Goal: Transaction & Acquisition: Purchase product/service

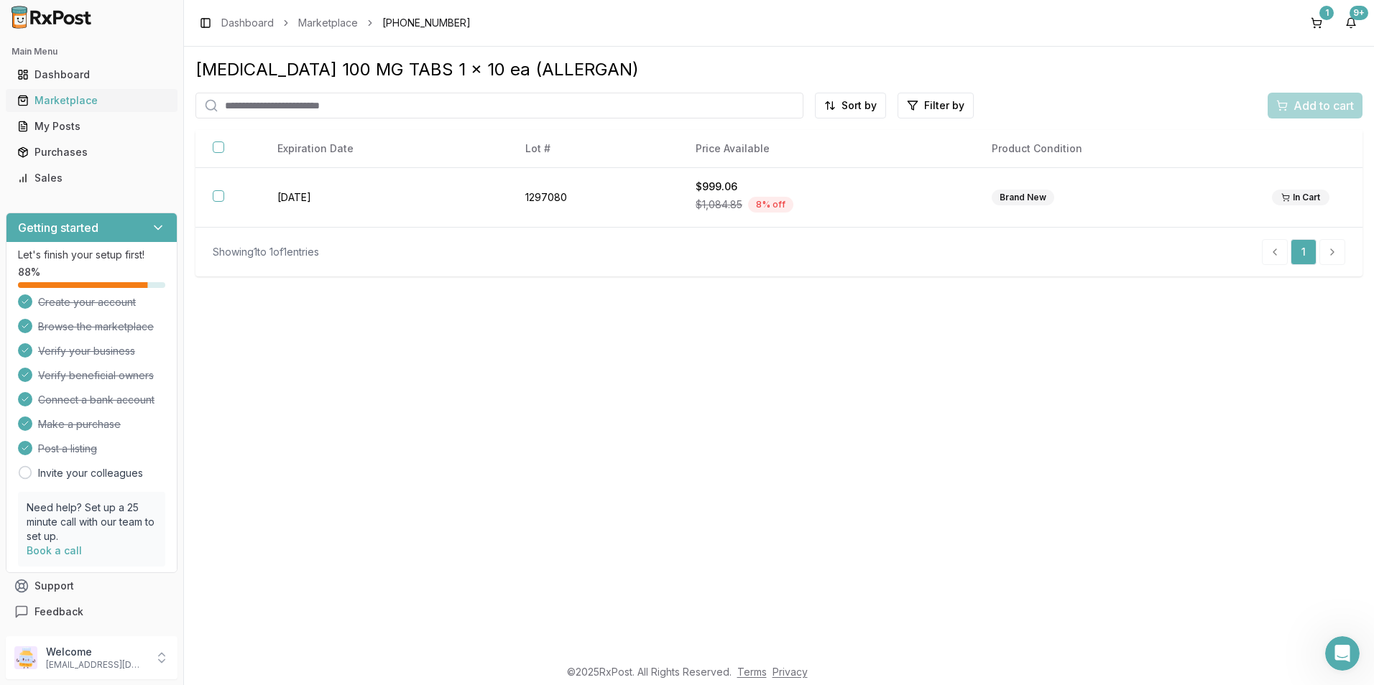
click at [50, 98] on div "Marketplace" at bounding box center [91, 100] width 149 height 14
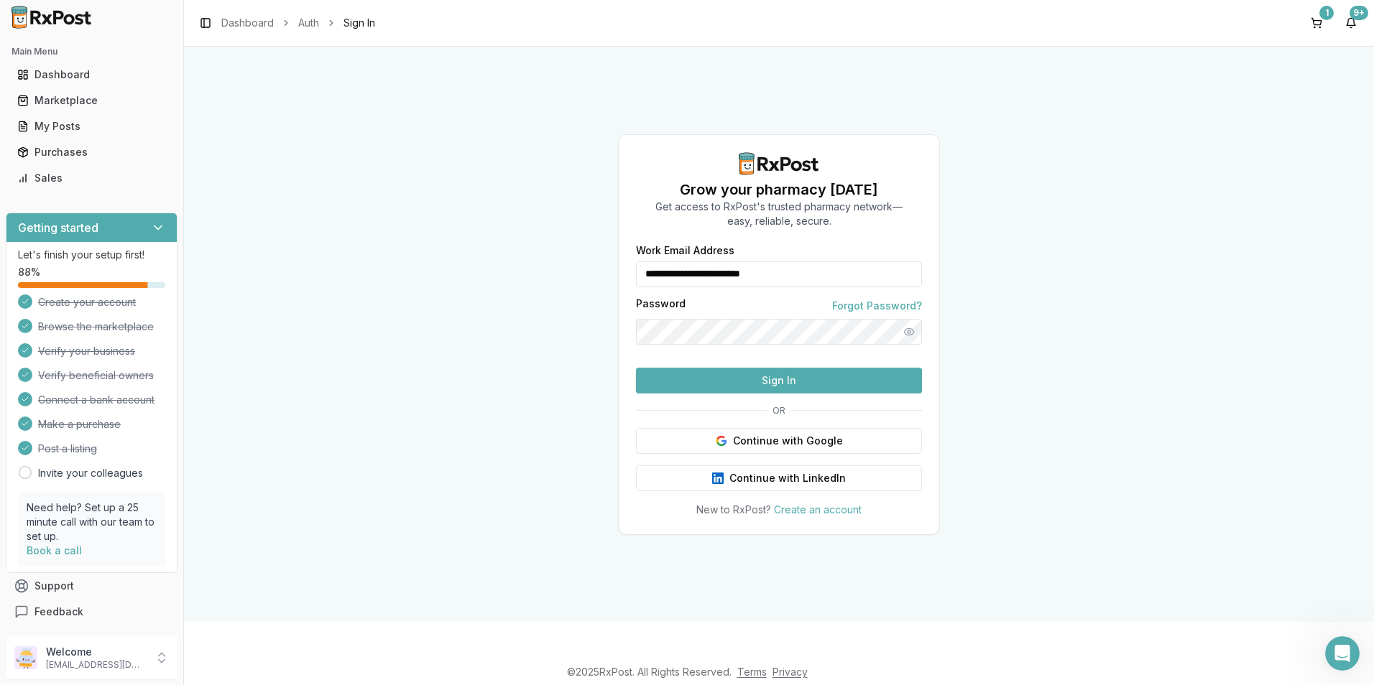
click at [770, 394] on button "Sign In" at bounding box center [779, 381] width 286 height 26
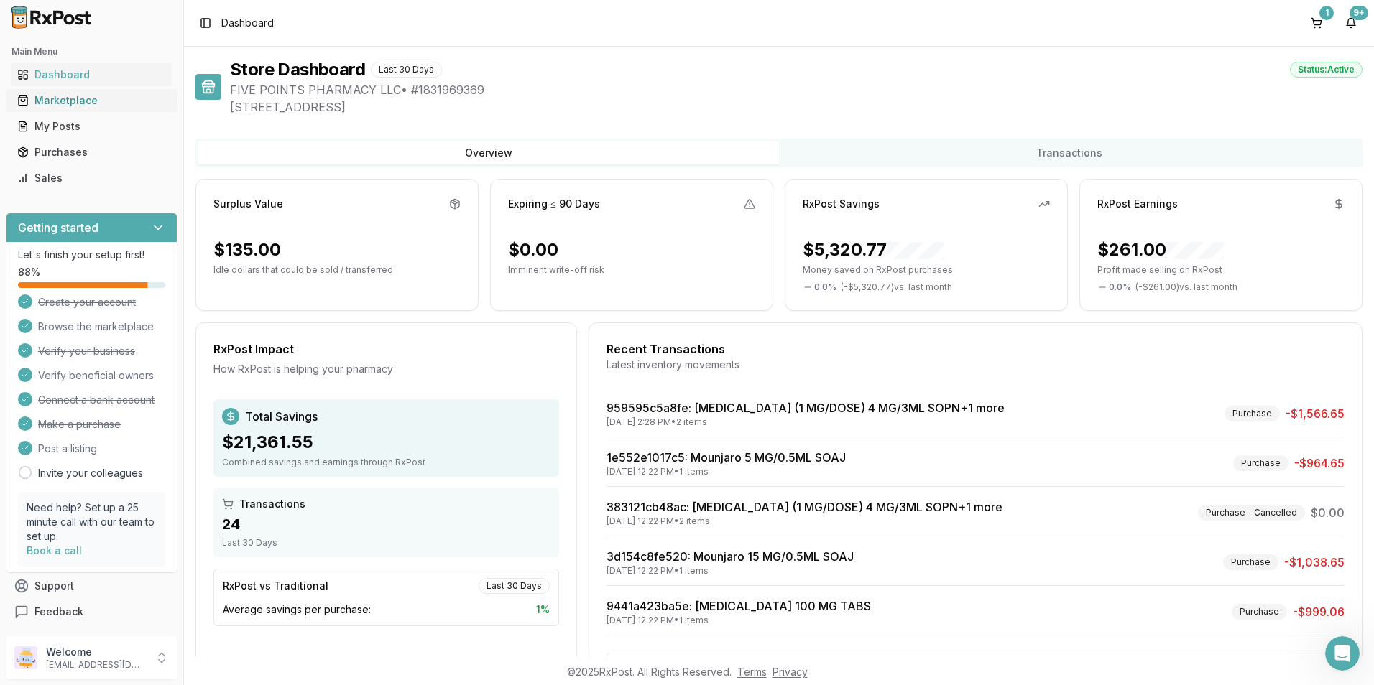
click at [44, 102] on div "Marketplace" at bounding box center [91, 100] width 149 height 14
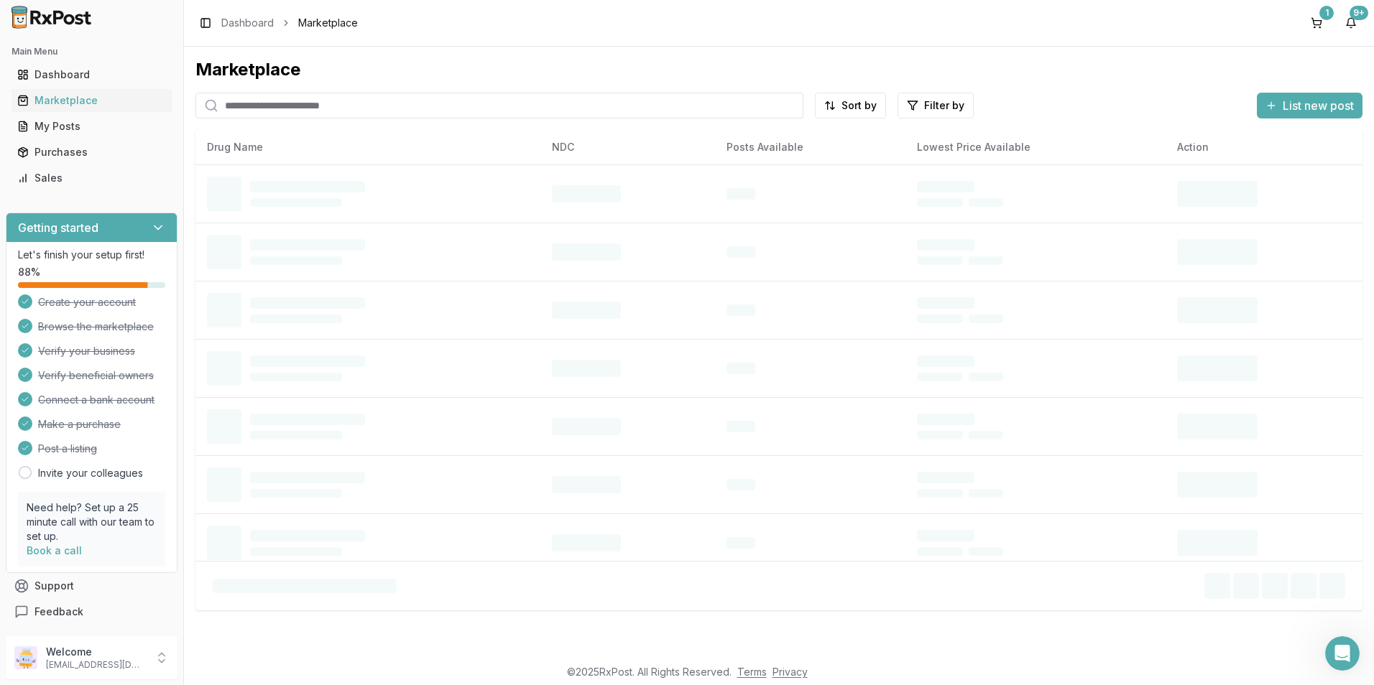
click at [249, 103] on input "search" at bounding box center [499, 106] width 608 height 26
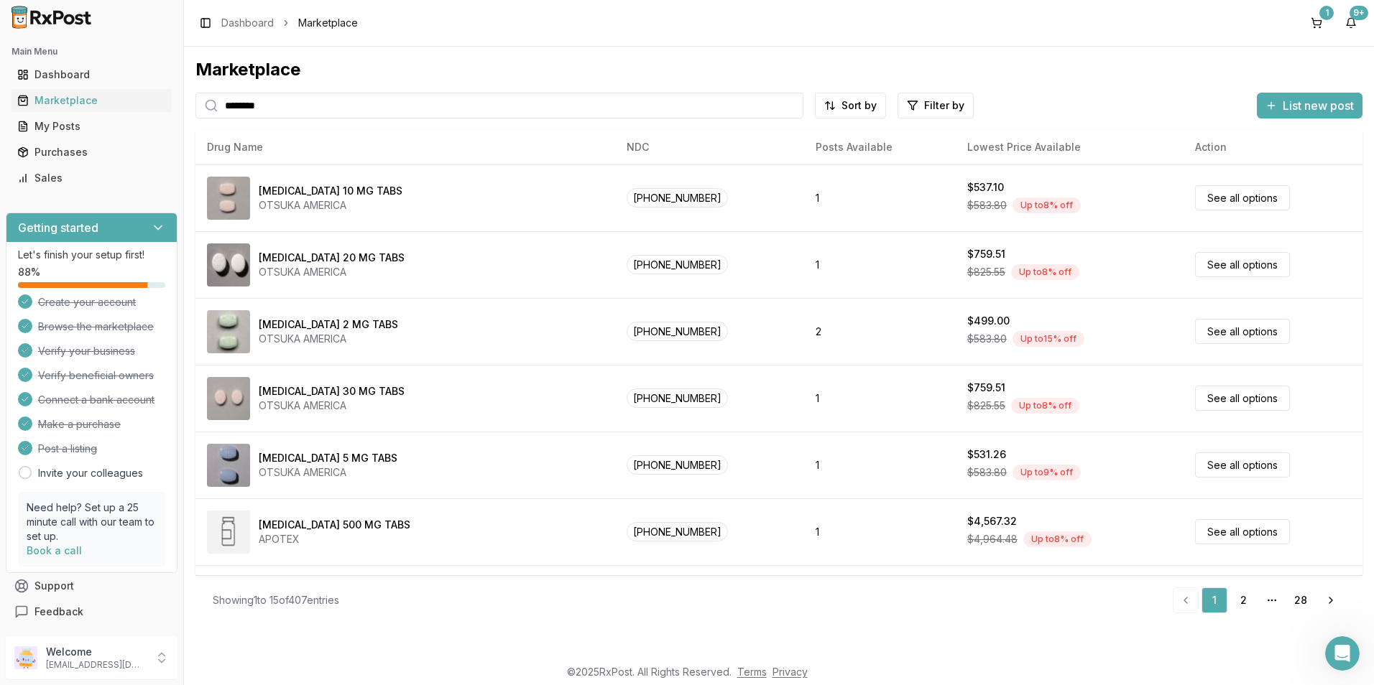
type input "********"
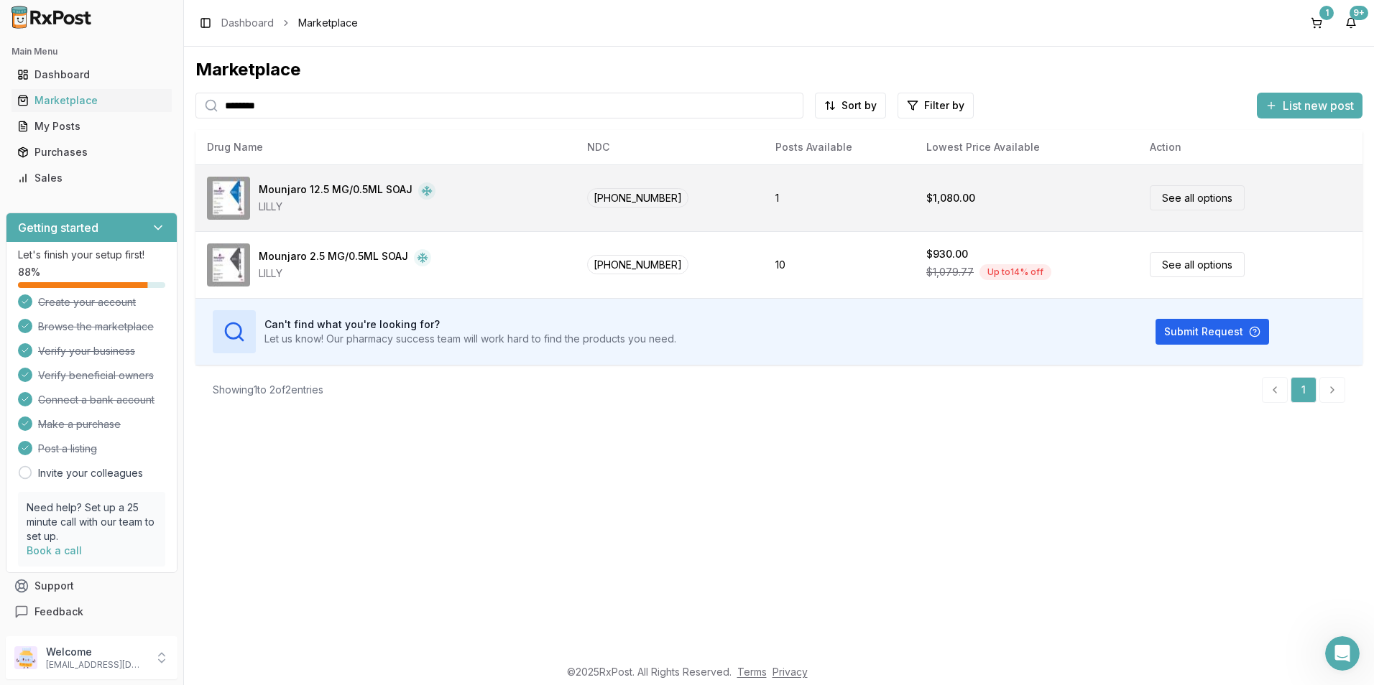
click at [1181, 202] on link "See all options" at bounding box center [1197, 197] width 95 height 25
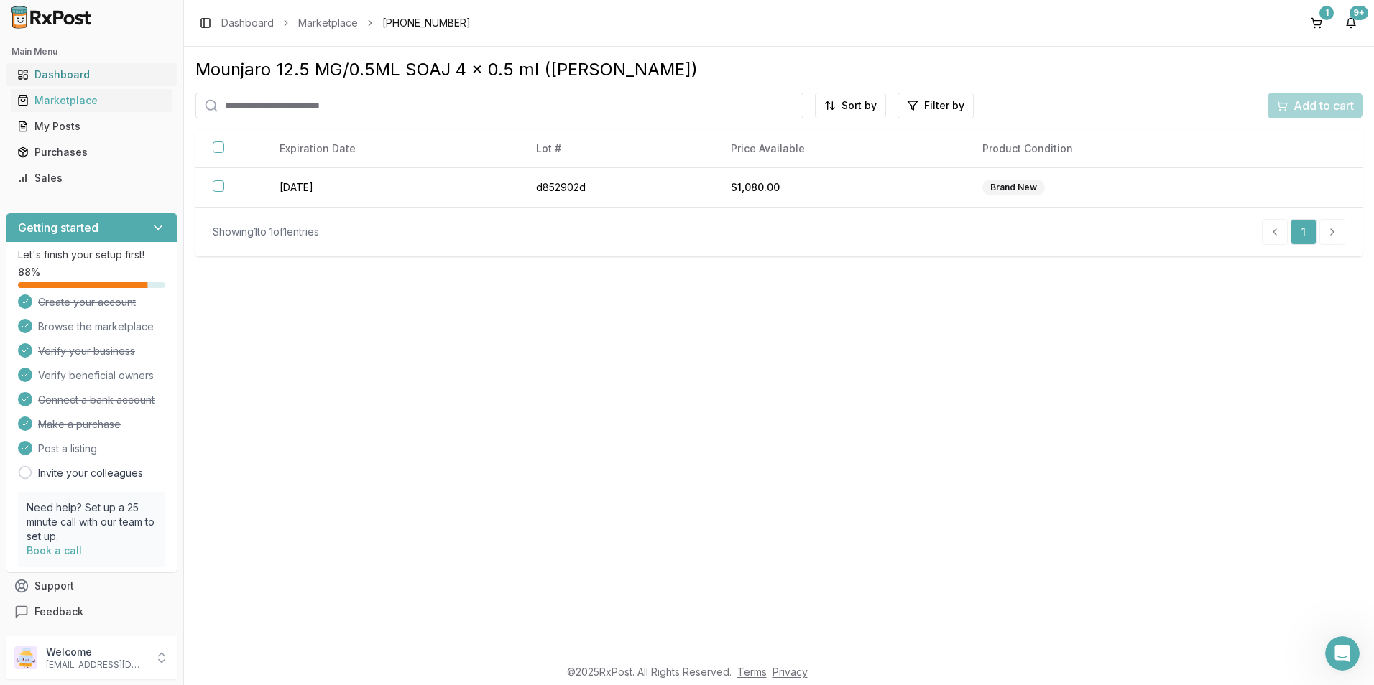
click at [52, 74] on div "Dashboard" at bounding box center [91, 75] width 149 height 14
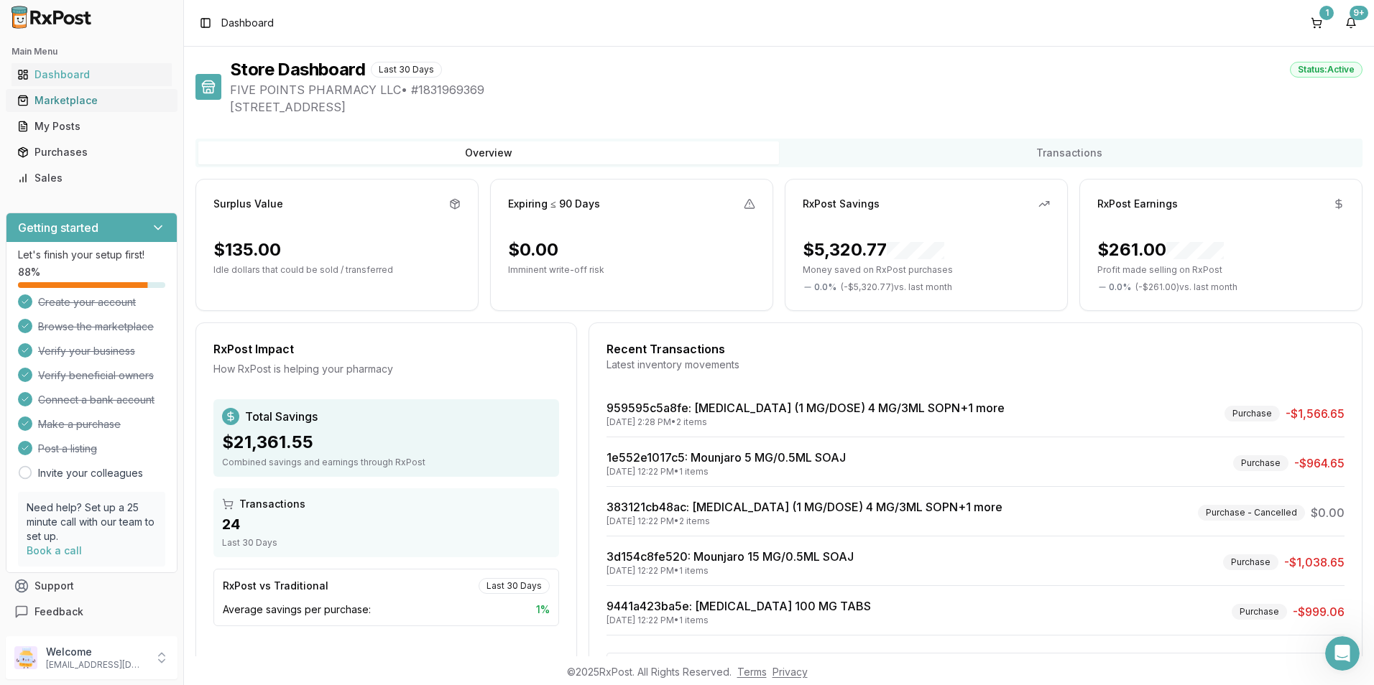
click at [54, 103] on div "Marketplace" at bounding box center [91, 100] width 149 height 14
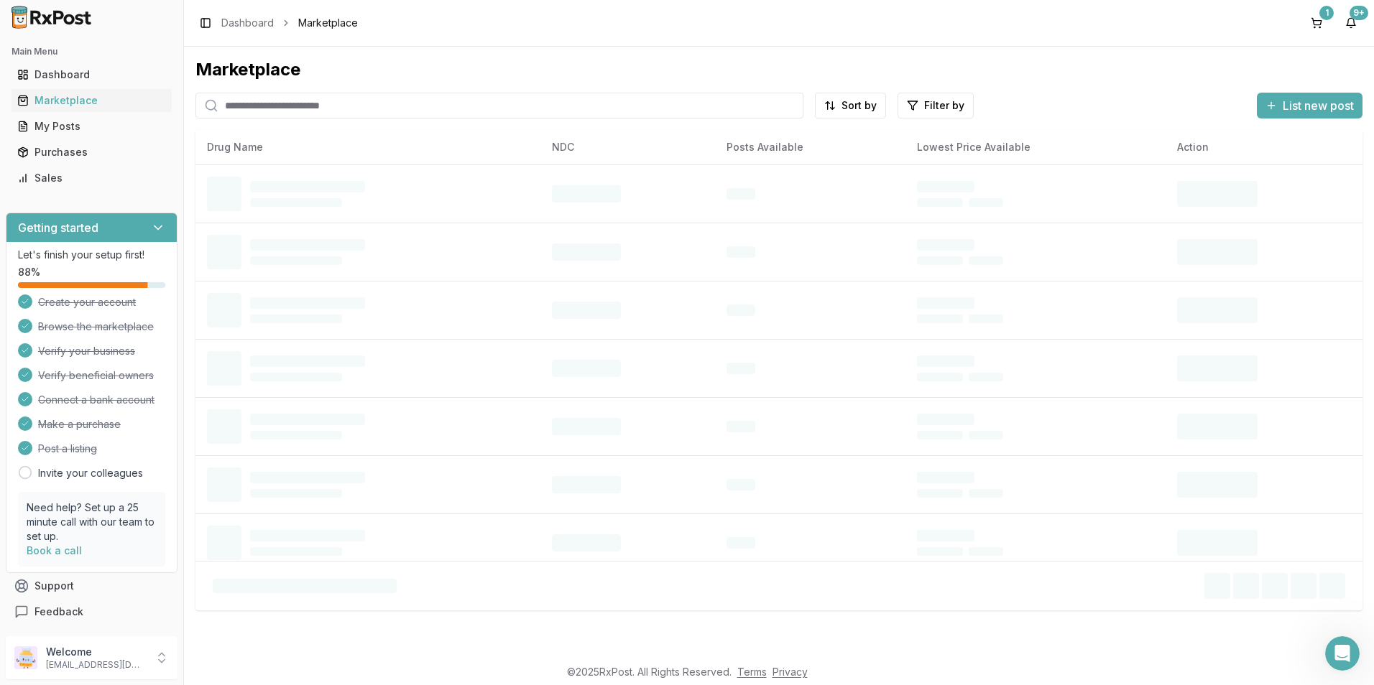
click at [249, 98] on input "search" at bounding box center [499, 106] width 608 height 26
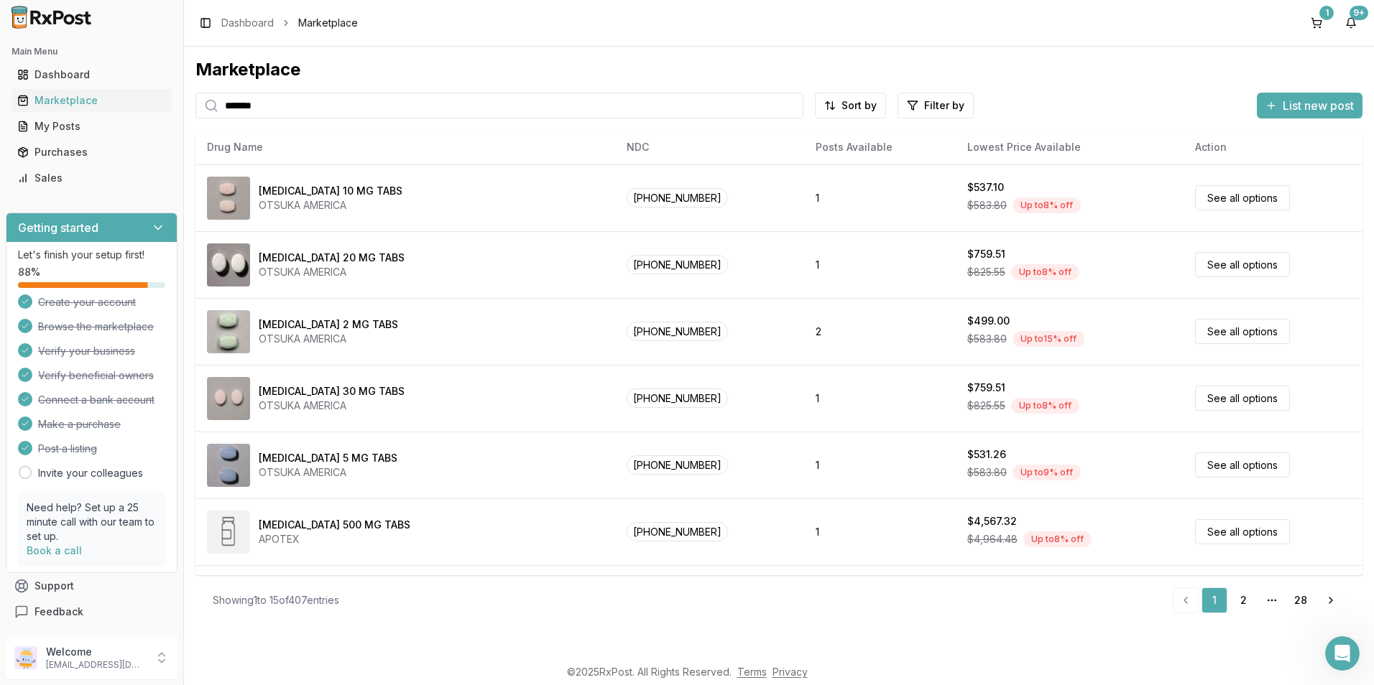
type input "*******"
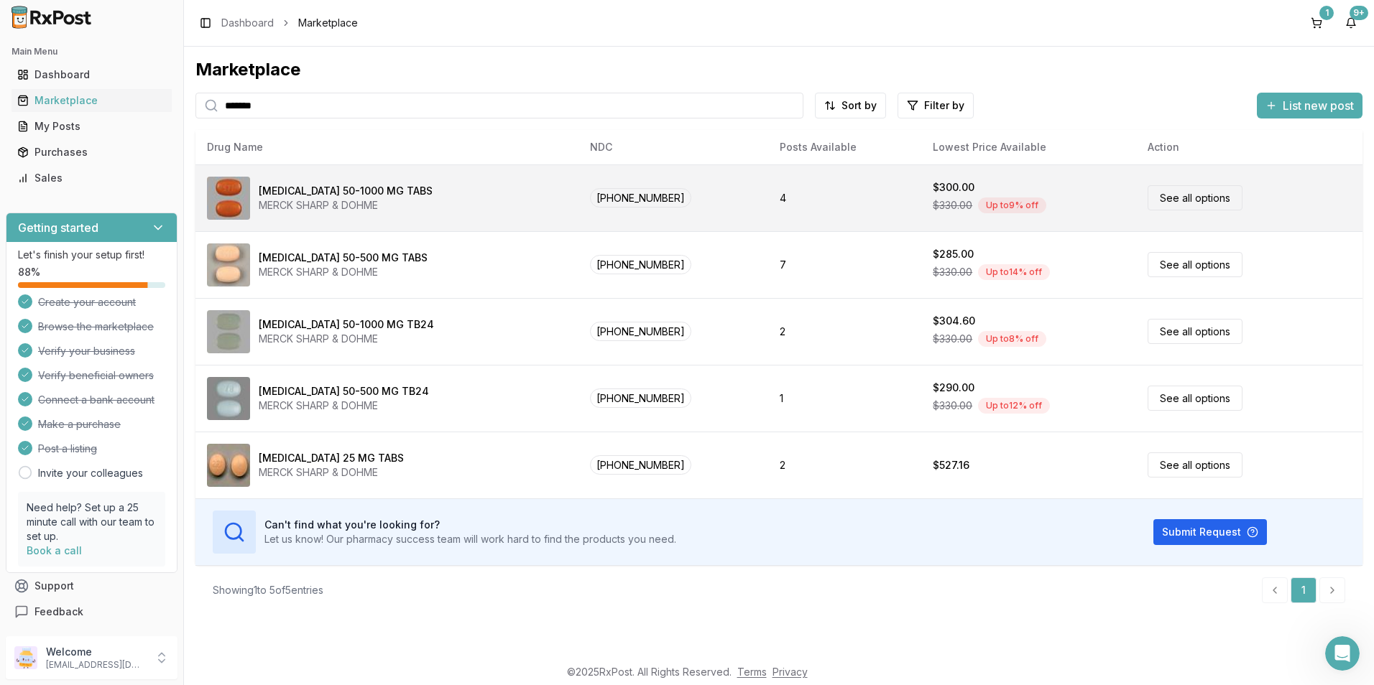
click at [1173, 197] on link "See all options" at bounding box center [1194, 197] width 95 height 25
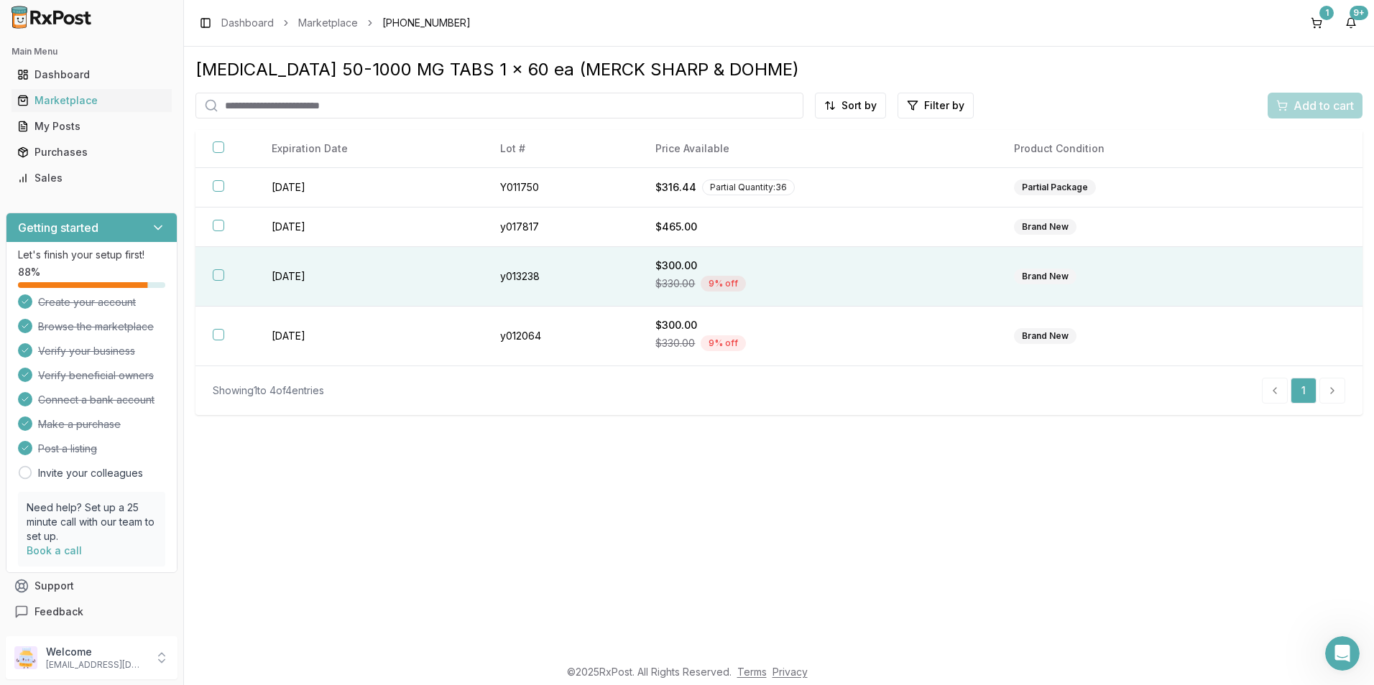
click at [222, 276] on button "button" at bounding box center [218, 274] width 11 height 11
click at [1303, 106] on span "Add to cart" at bounding box center [1323, 105] width 60 height 17
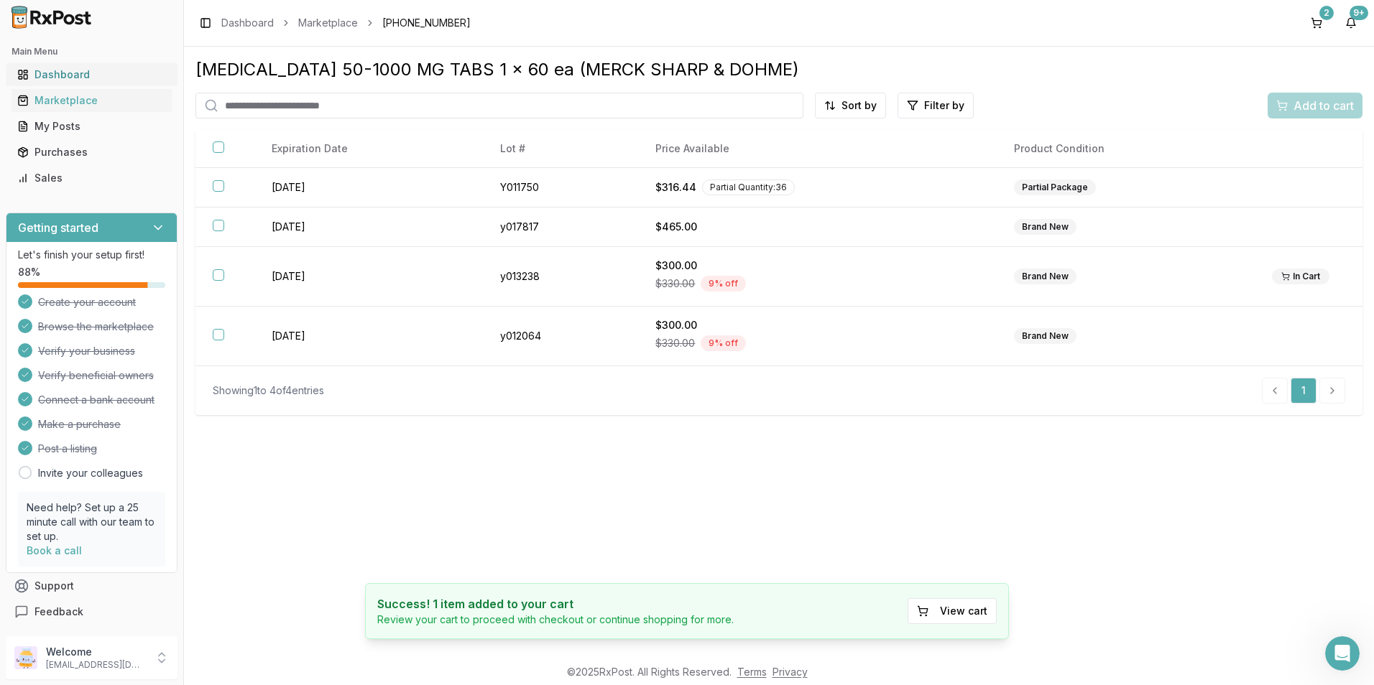
click at [57, 73] on div "Dashboard" at bounding box center [91, 75] width 149 height 14
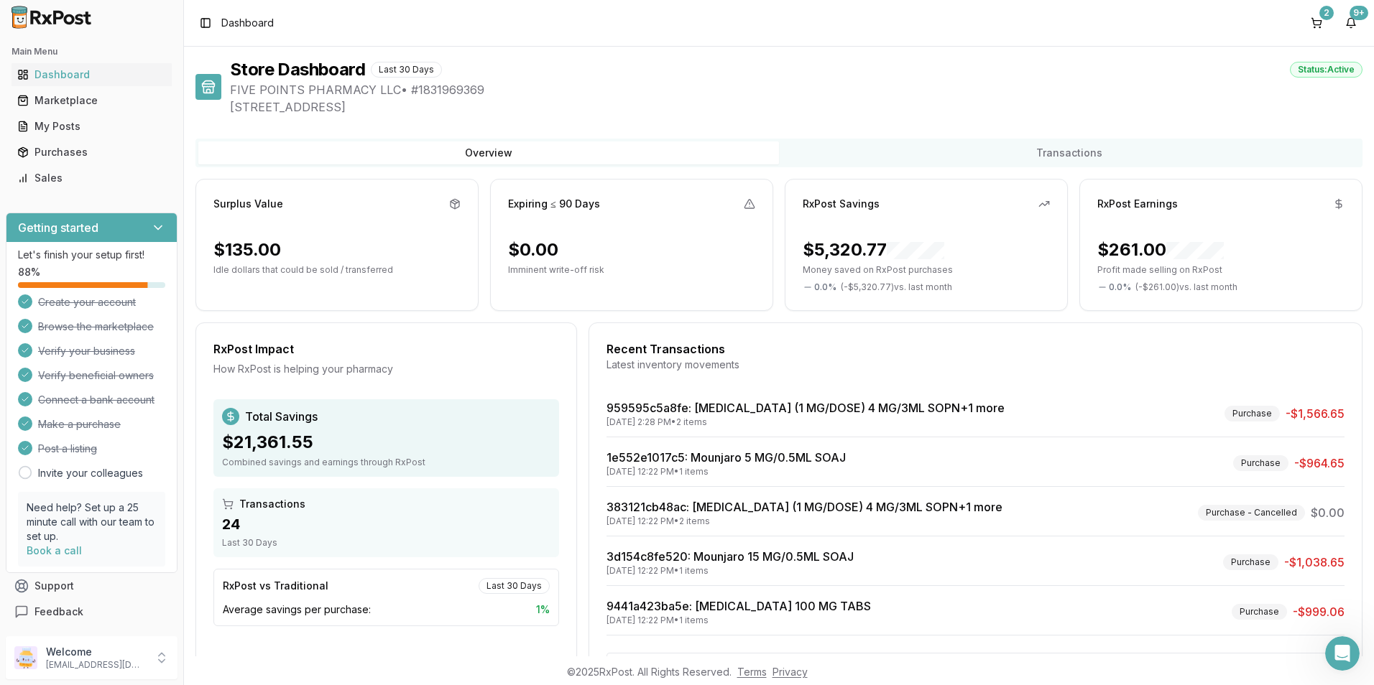
click at [265, 25] on span "Dashboard" at bounding box center [247, 23] width 52 height 14
click at [76, 94] on div "Marketplace" at bounding box center [91, 100] width 149 height 14
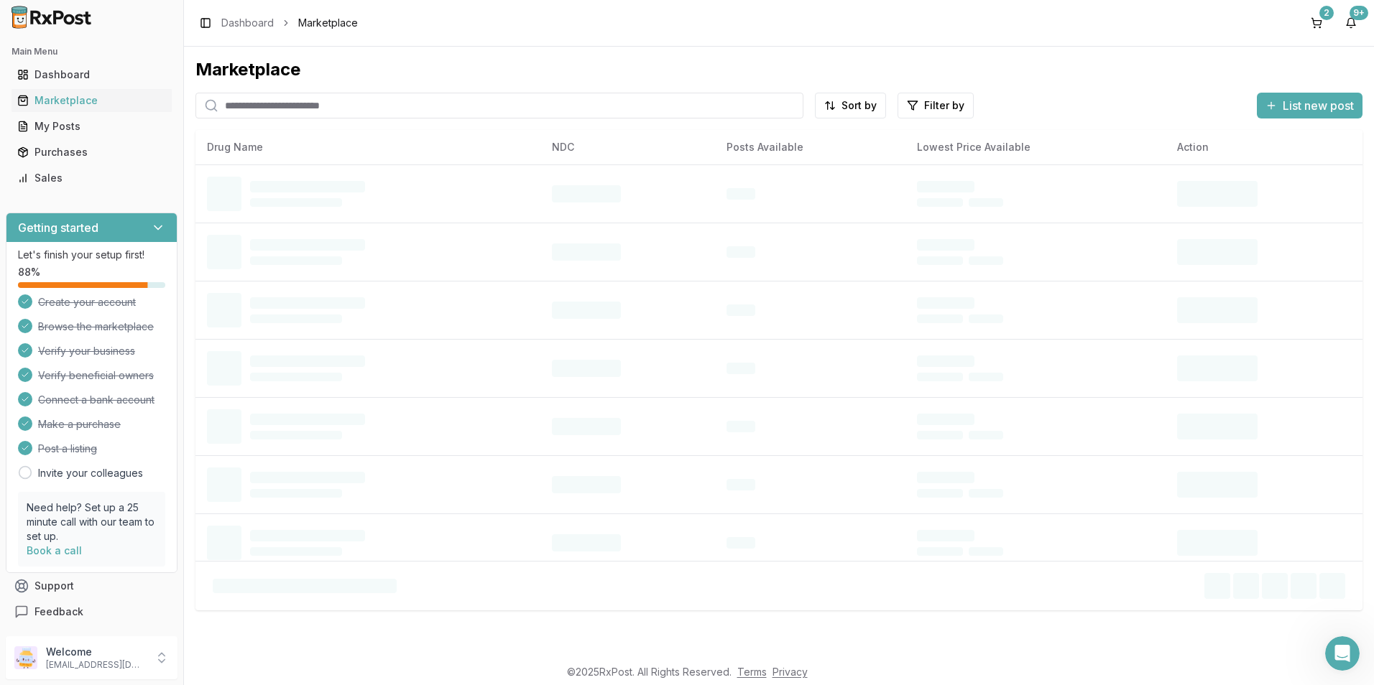
click at [257, 105] on input "search" at bounding box center [499, 106] width 608 height 26
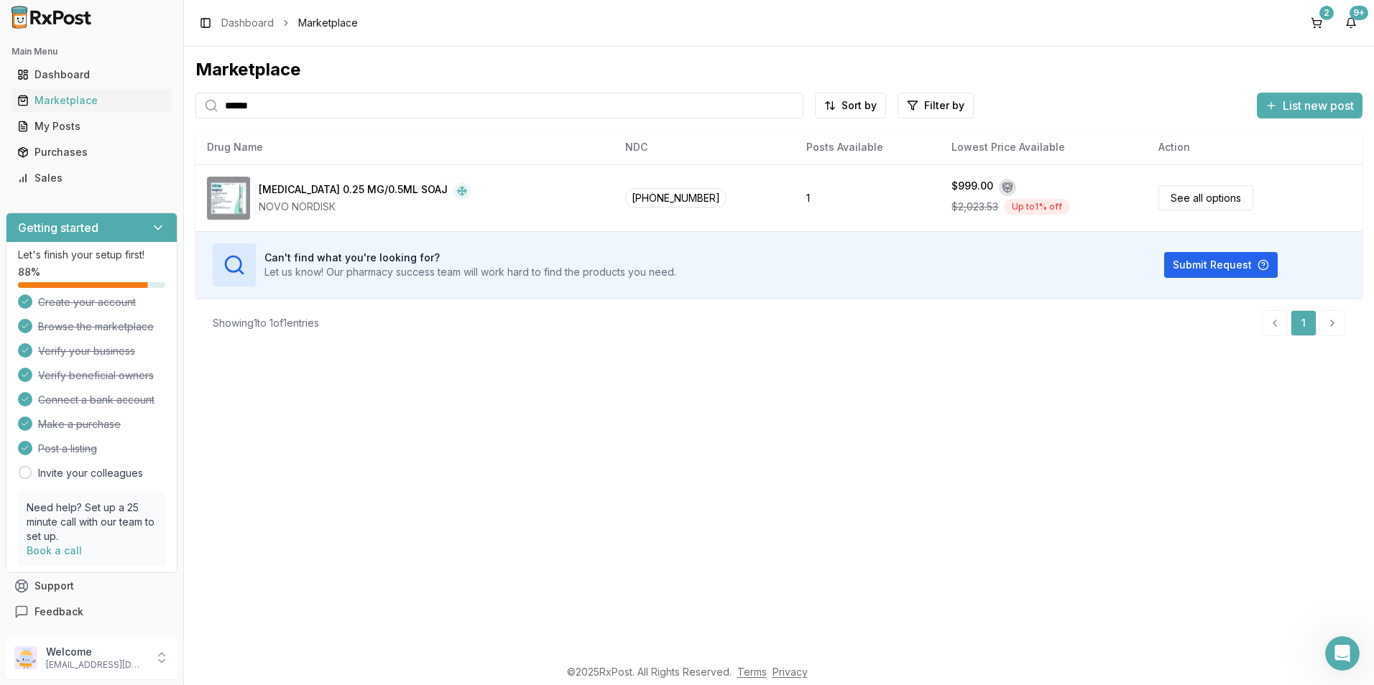
drag, startPoint x: 274, startPoint y: 101, endPoint x: 1, endPoint y: 102, distance: 273.0
click at [0, 106] on html "Main Menu Dashboard Marketplace My Posts Purchases Sales Getting started Let's …" at bounding box center [687, 342] width 1374 height 685
type input "********"
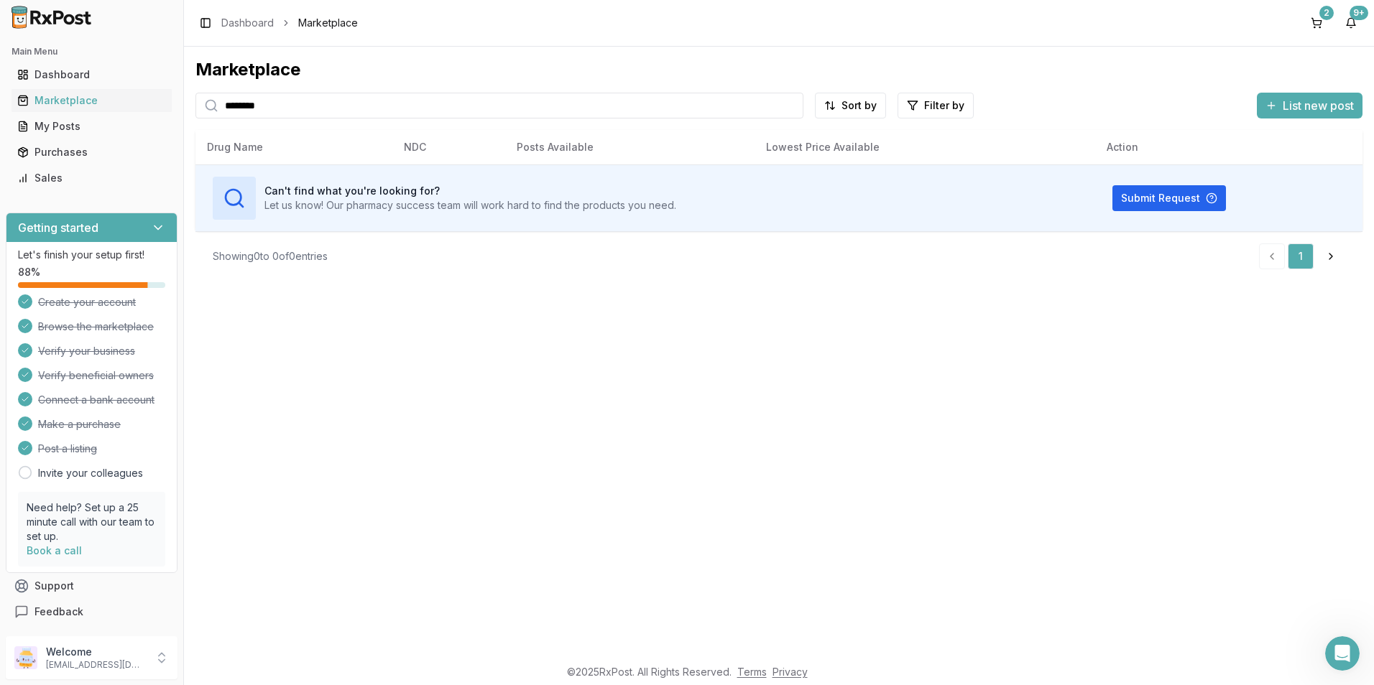
drag, startPoint x: 321, startPoint y: 101, endPoint x: -3, endPoint y: 67, distance: 325.9
click at [0, 67] on html "Main Menu Dashboard Marketplace My Posts Purchases Sales Getting started Let's …" at bounding box center [687, 342] width 1374 height 685
click at [1318, 12] on button "2" at bounding box center [1316, 22] width 23 height 23
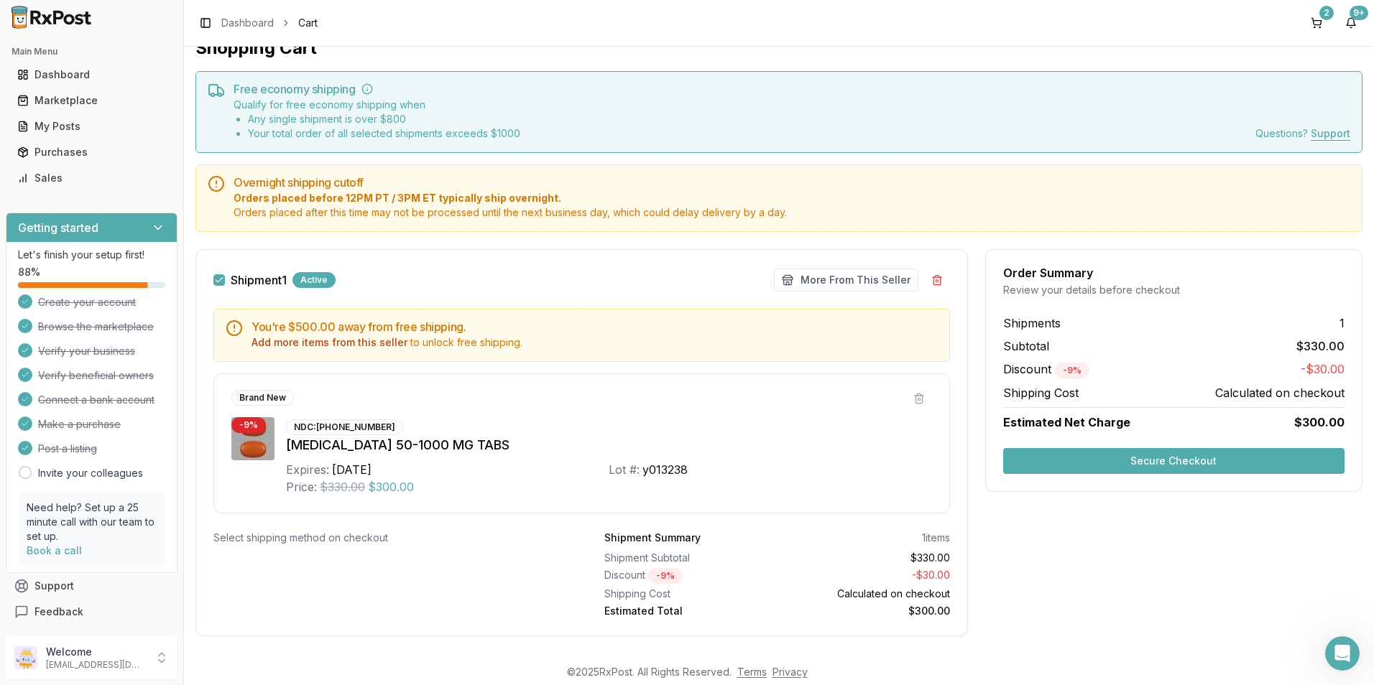
scroll to position [42, 0]
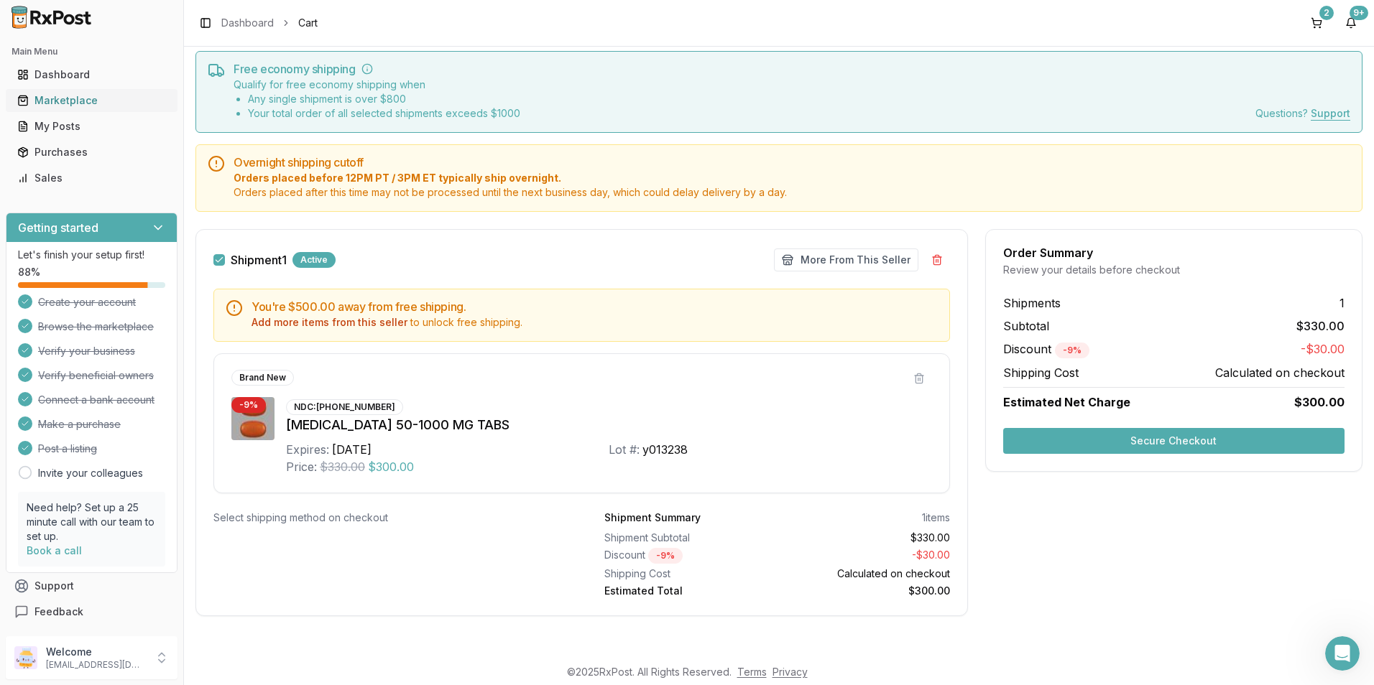
click at [51, 98] on div "Marketplace" at bounding box center [91, 100] width 149 height 14
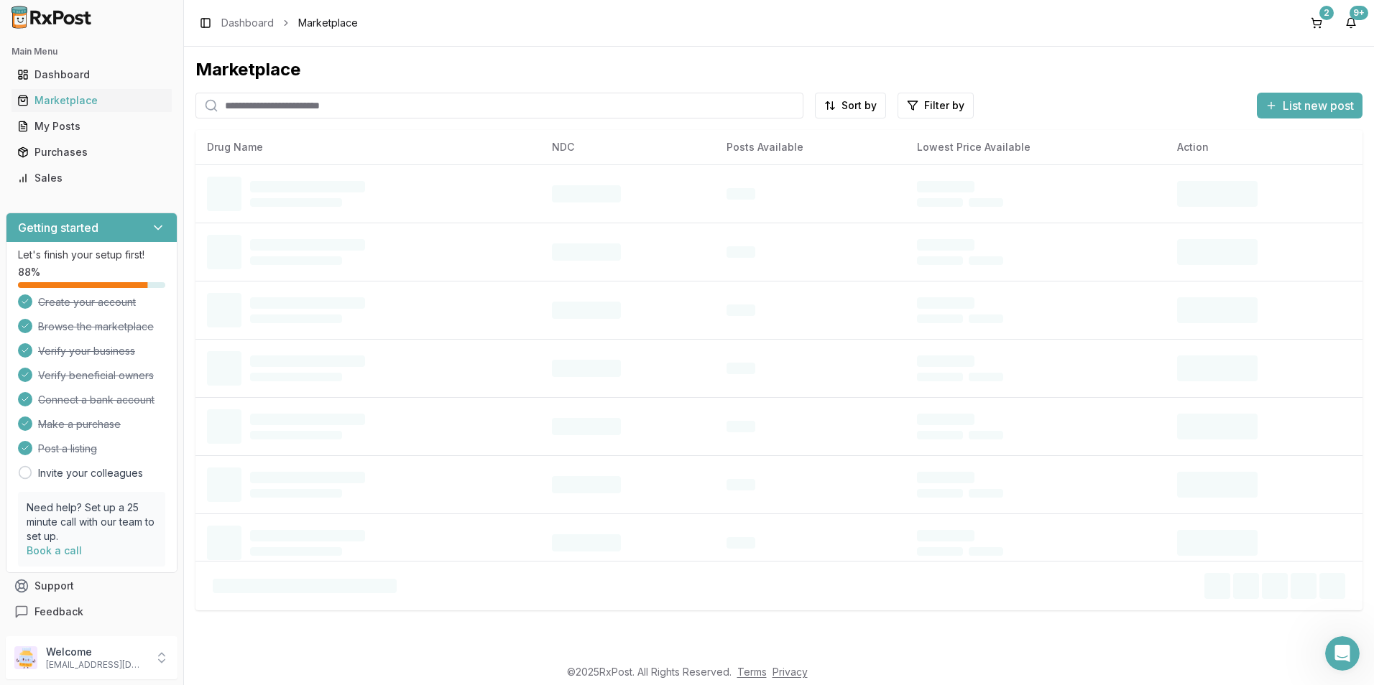
click at [275, 105] on input "search" at bounding box center [499, 106] width 608 height 26
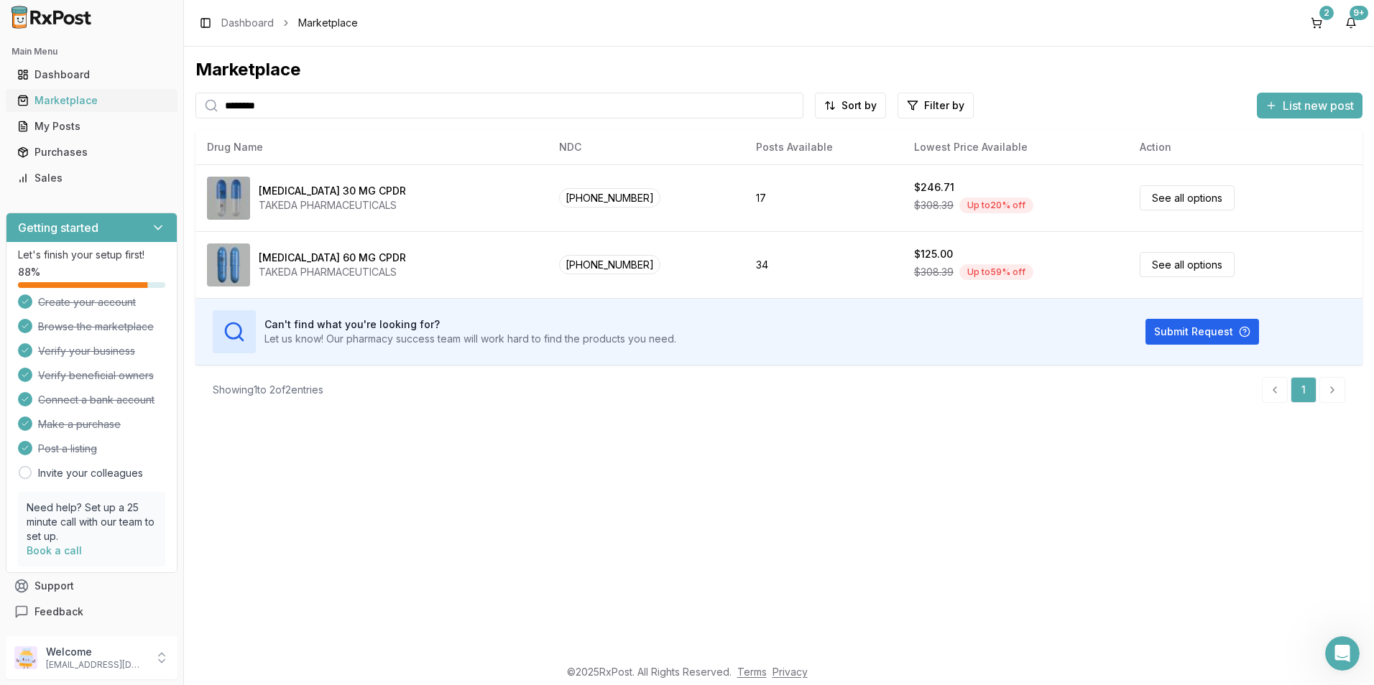
drag, startPoint x: 285, startPoint y: 113, endPoint x: 110, endPoint y: 91, distance: 176.7
click at [110, 91] on div "Main Menu Dashboard Marketplace My Posts Purchases Sales Getting started Let's …" at bounding box center [687, 342] width 1374 height 685
type input "*******"
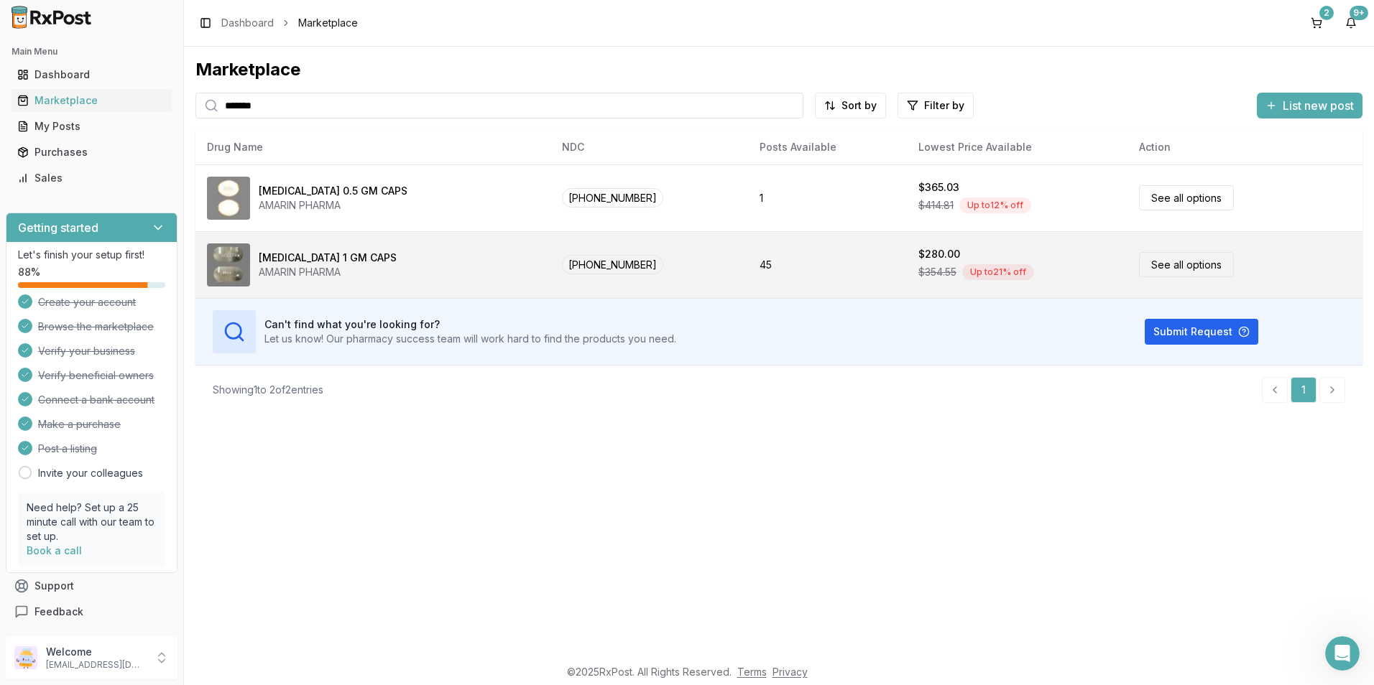
click at [1153, 259] on link "See all options" at bounding box center [1186, 264] width 95 height 25
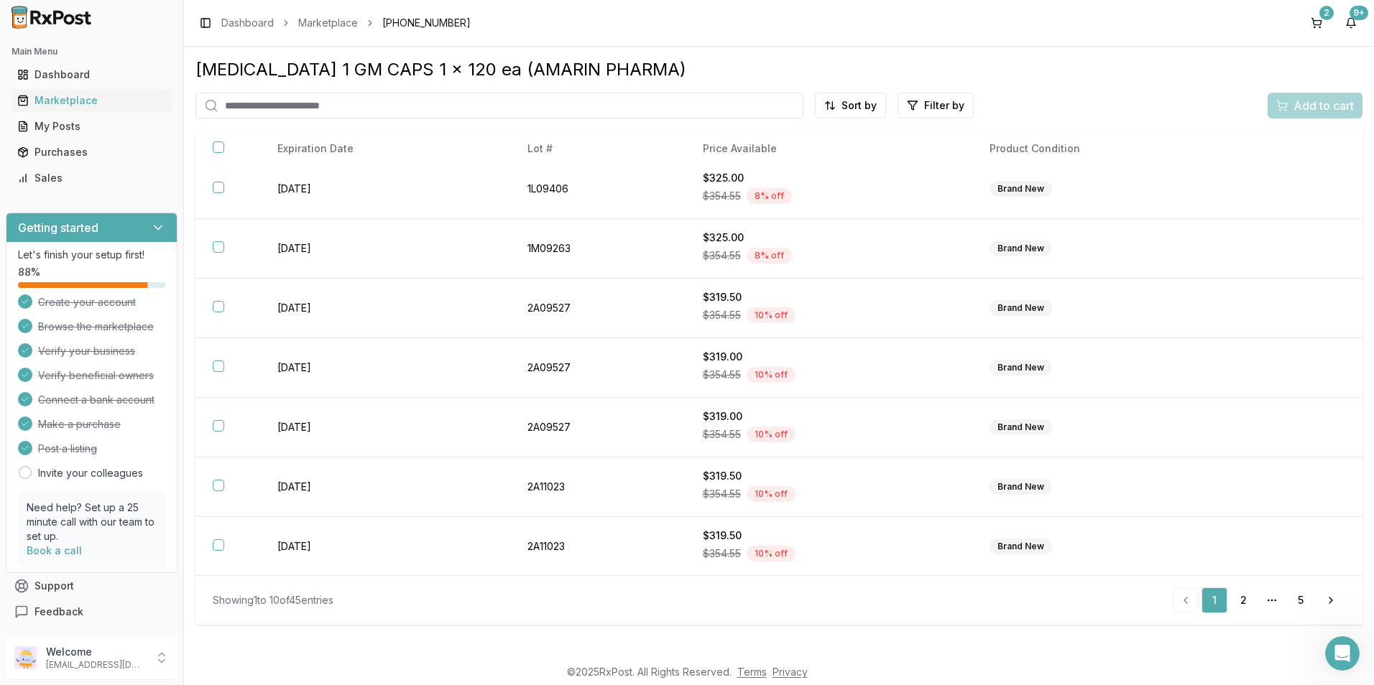
scroll to position [188, 0]
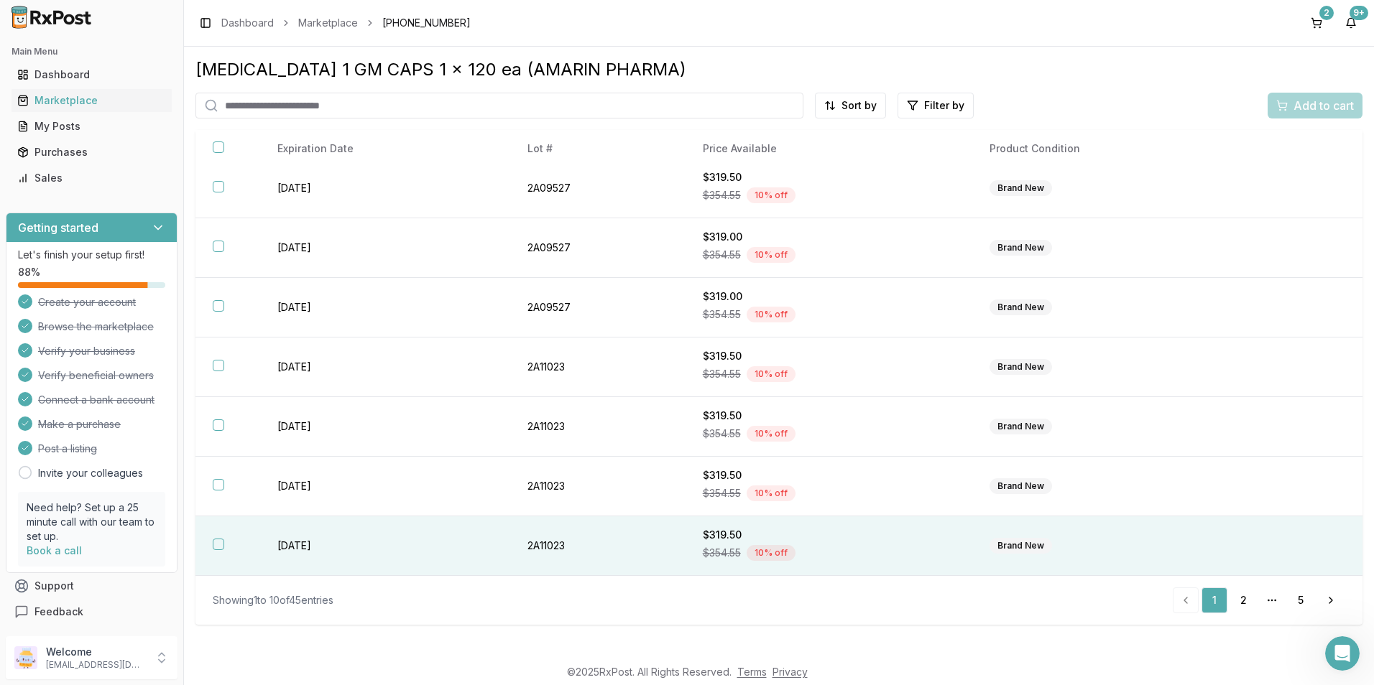
click at [221, 547] on button "button" at bounding box center [218, 544] width 11 height 11
click at [1308, 110] on span "Add to cart" at bounding box center [1323, 105] width 60 height 17
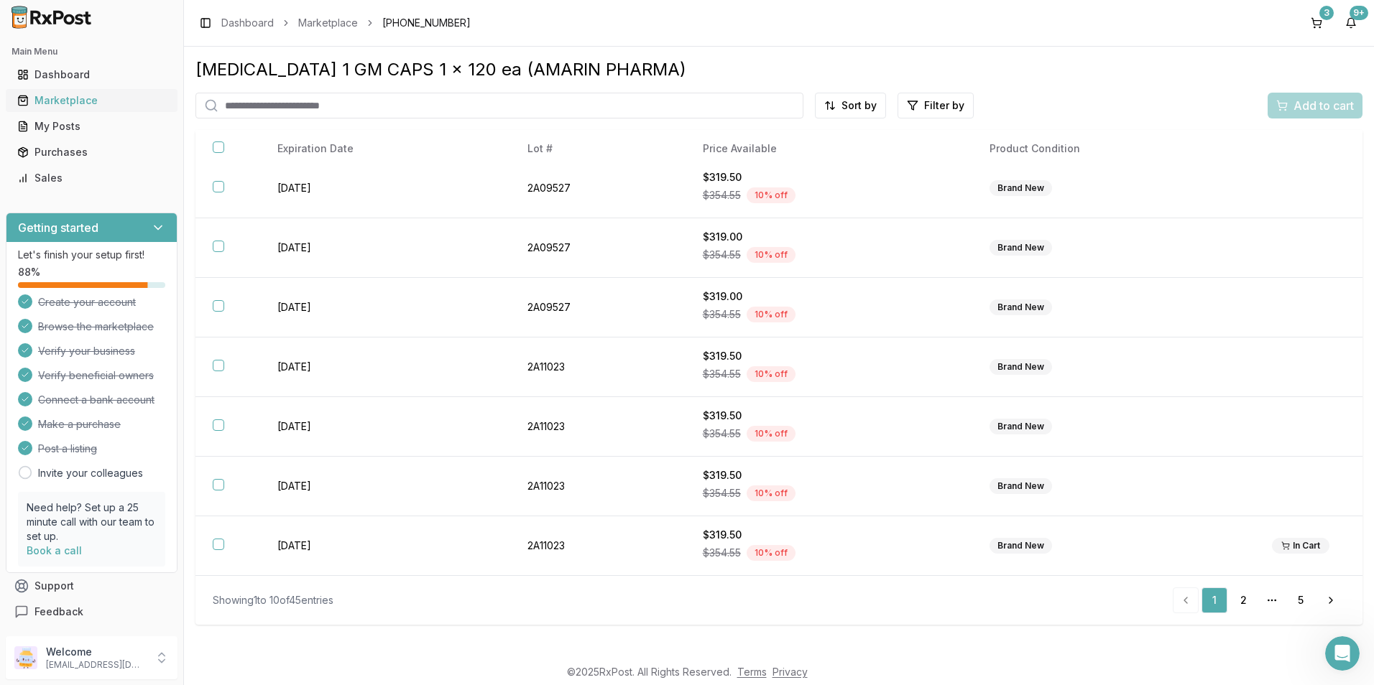
click at [63, 95] on div "Marketplace" at bounding box center [91, 100] width 149 height 14
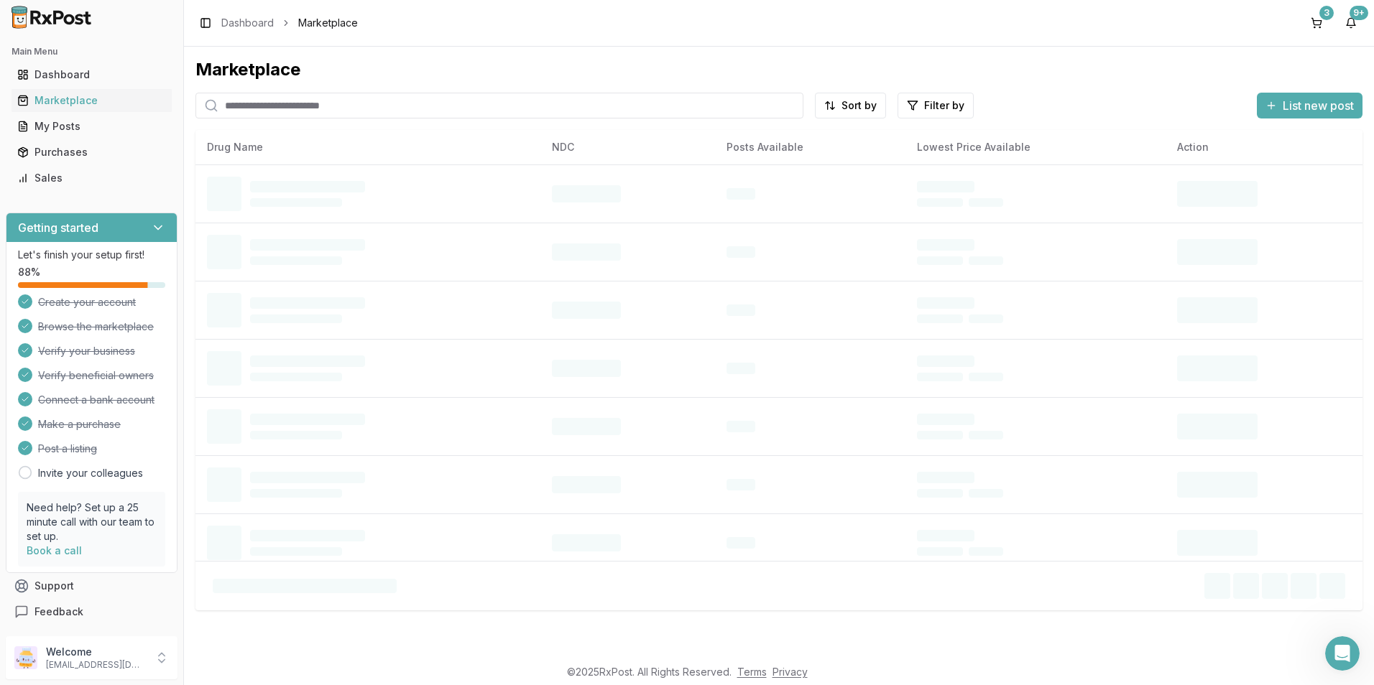
click at [305, 105] on input "search" at bounding box center [499, 106] width 608 height 26
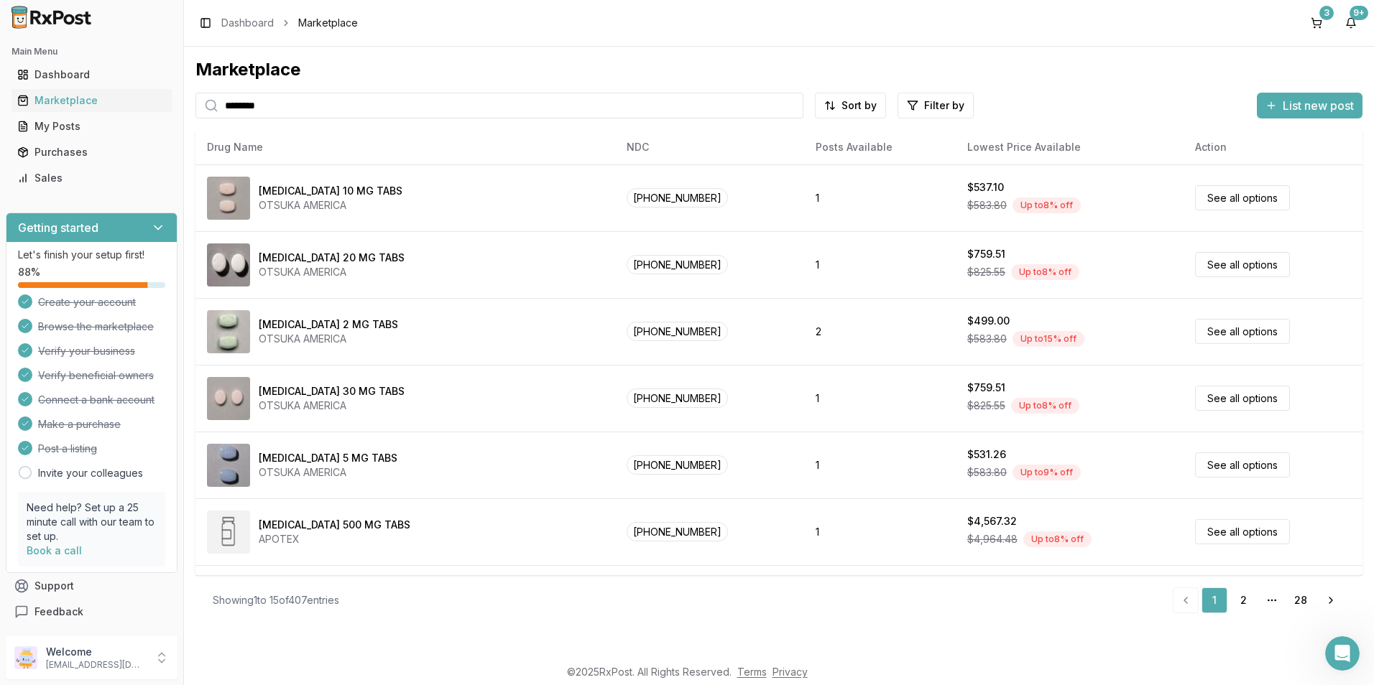
type input "********"
